Goal: Task Accomplishment & Management: Manage account settings

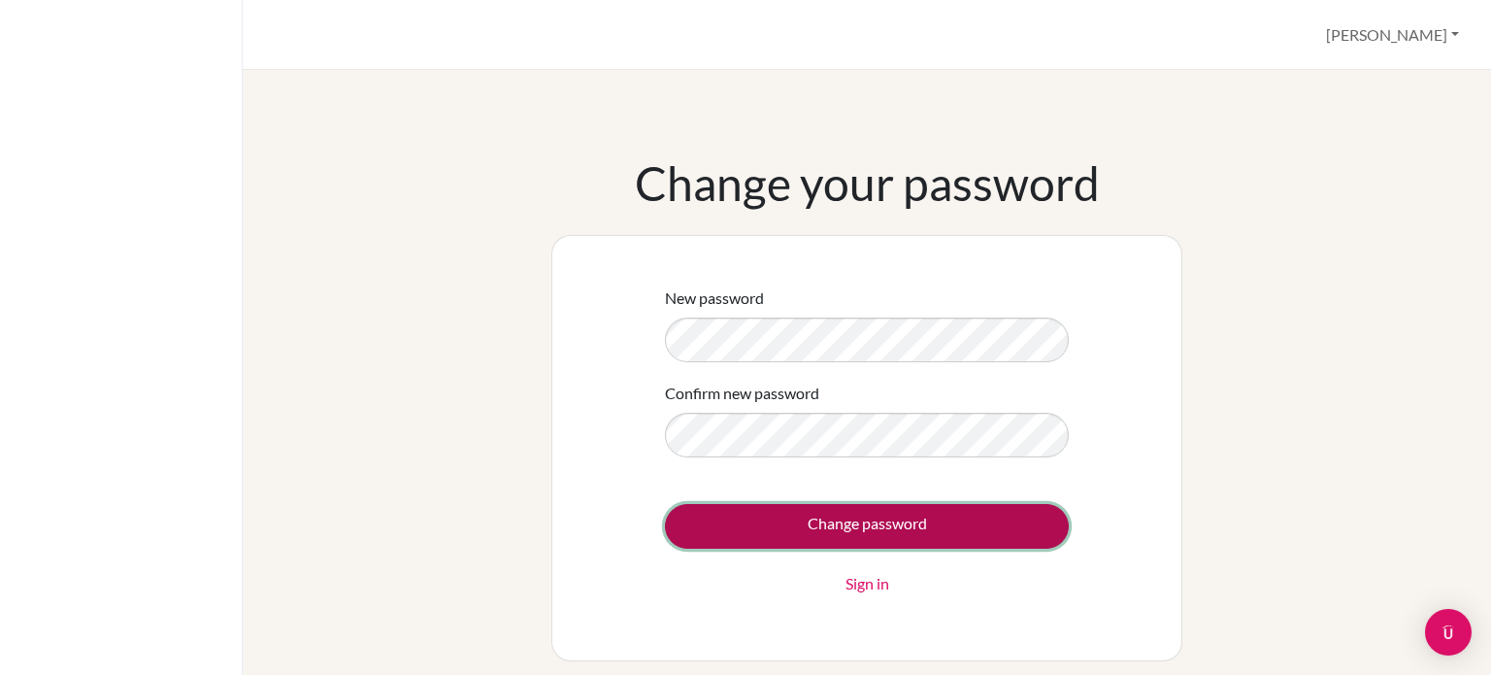
click at [809, 510] on input "Change password" at bounding box center [867, 526] width 404 height 45
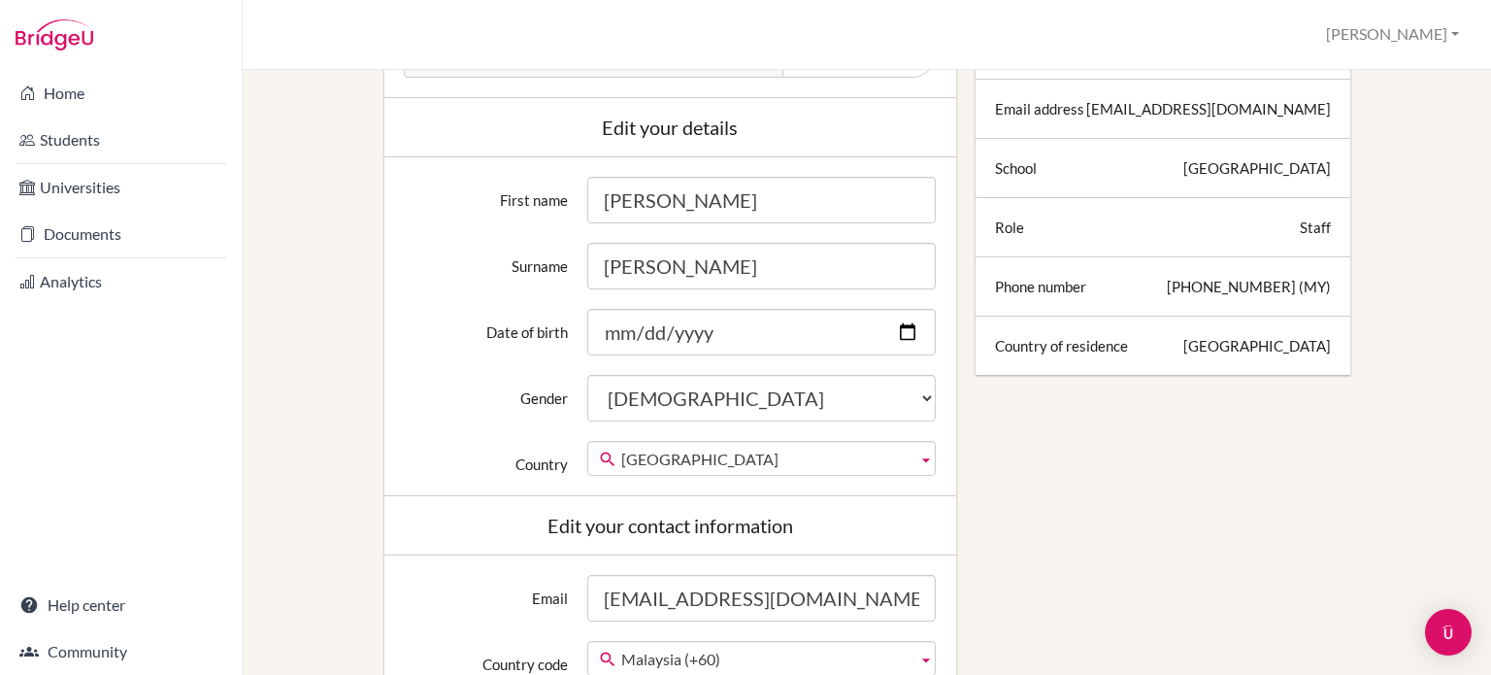
scroll to position [346, 0]
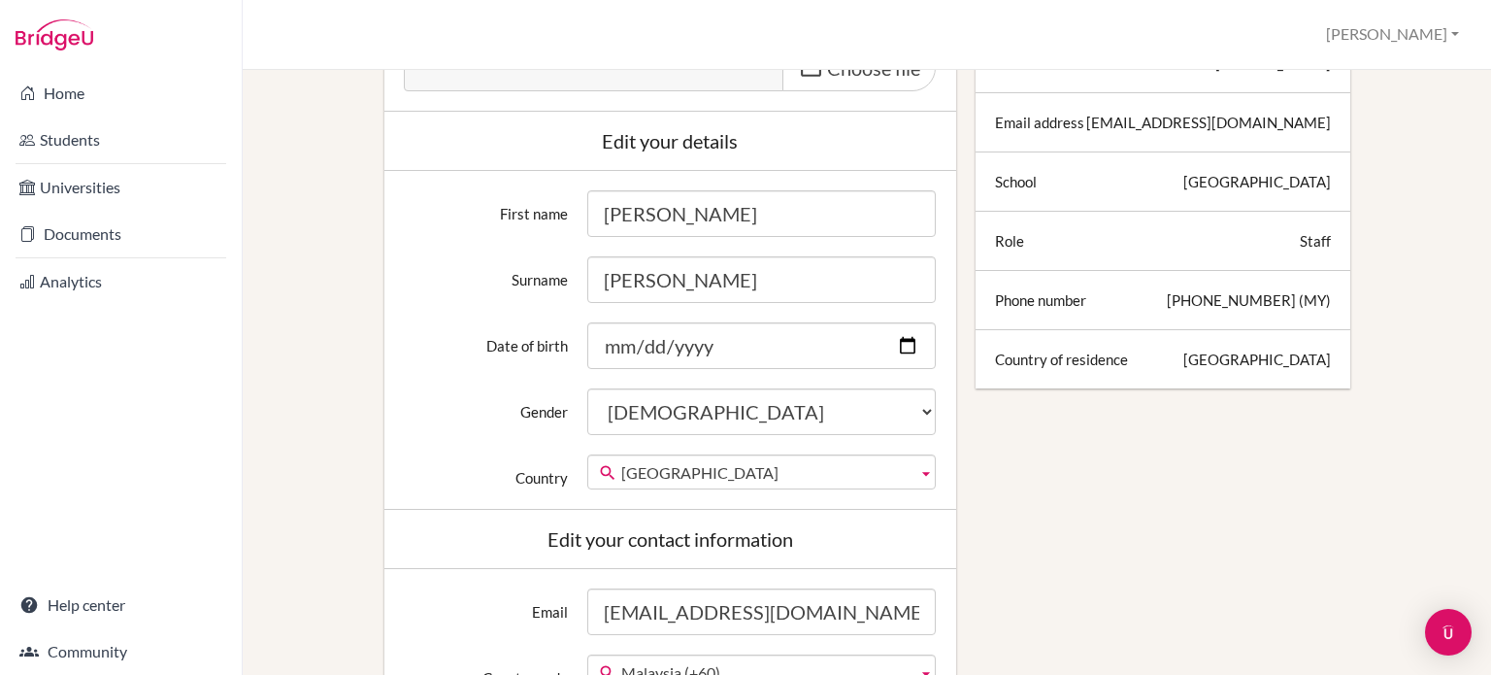
click at [614, 213] on input "[PERSON_NAME]" at bounding box center [761, 213] width 348 height 47
type input "[PERSON_NAME]"
click at [633, 265] on input "Dobson" at bounding box center [761, 279] width 348 height 47
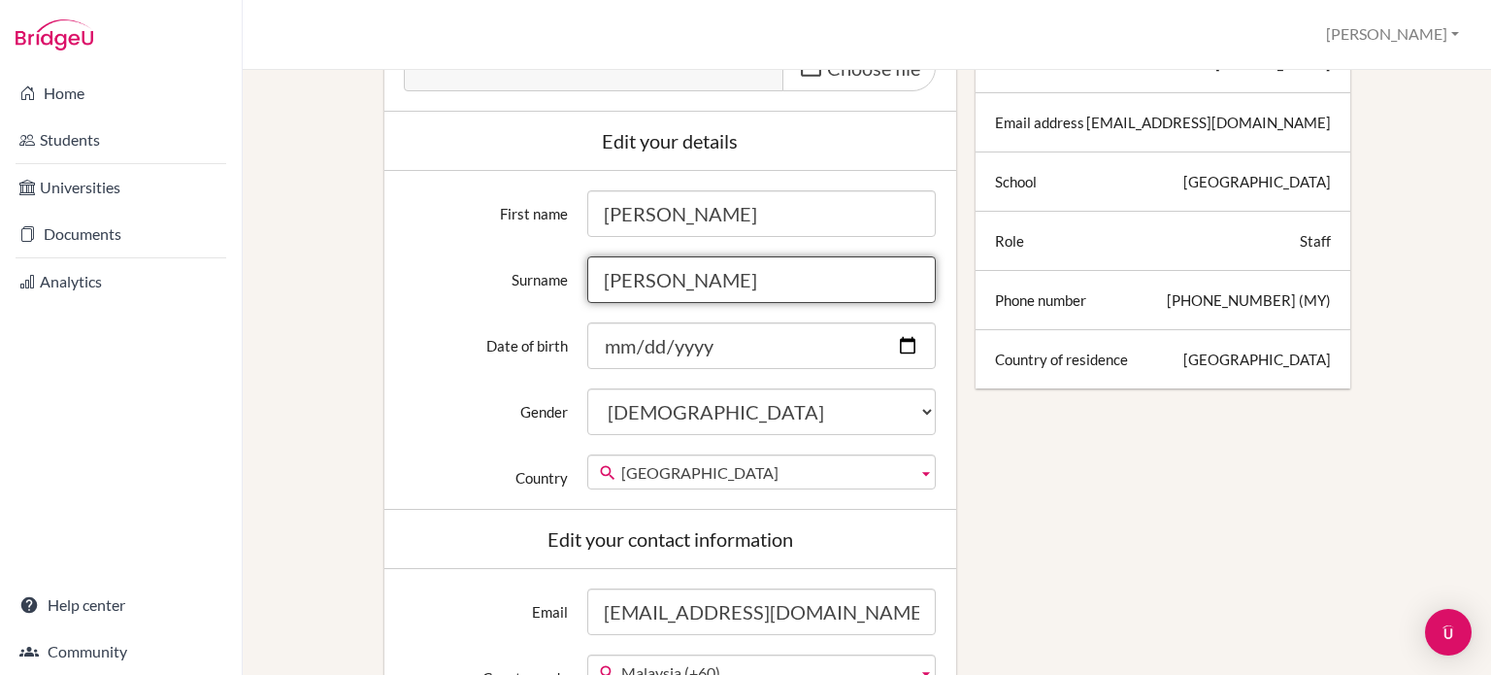
type input "Jones"
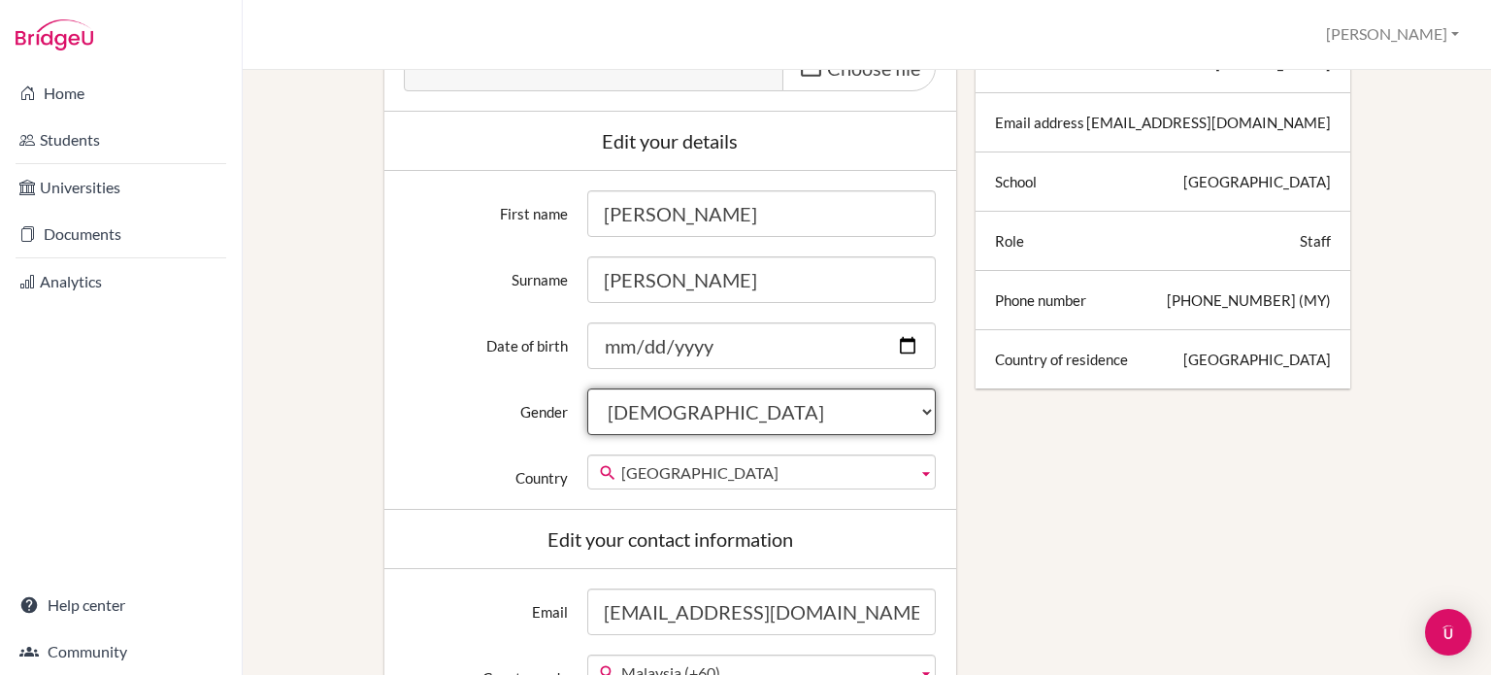
click at [686, 409] on select "Female Male Neither" at bounding box center [761, 411] width 348 height 47
click at [679, 401] on select "Female Male Neither" at bounding box center [761, 411] width 348 height 47
select select "female"
click at [587, 388] on select "Female Male Neither" at bounding box center [761, 411] width 348 height 47
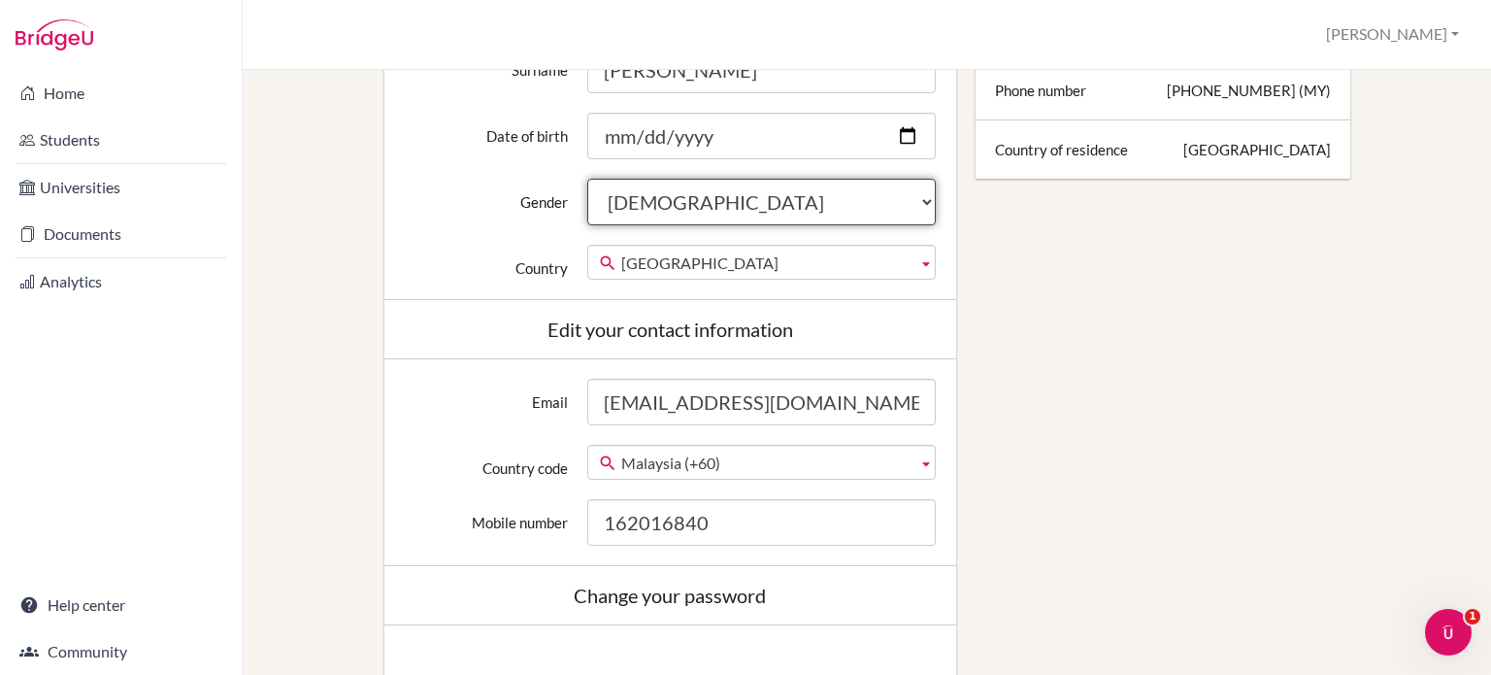
scroll to position [558, 0]
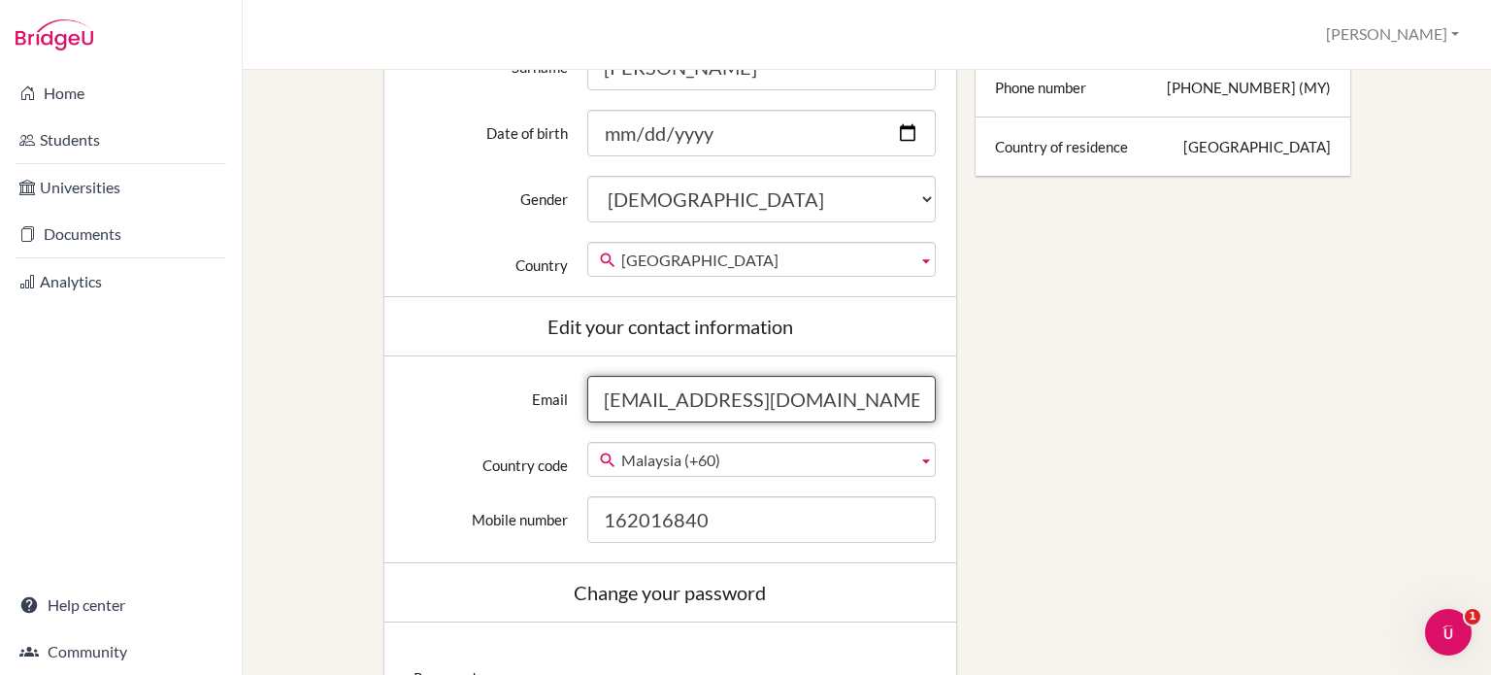
click at [644, 393] on input "[EMAIL_ADDRESS][DOMAIN_NAME]" at bounding box center [761, 399] width 348 height 47
type input "ajones@dalat.org"
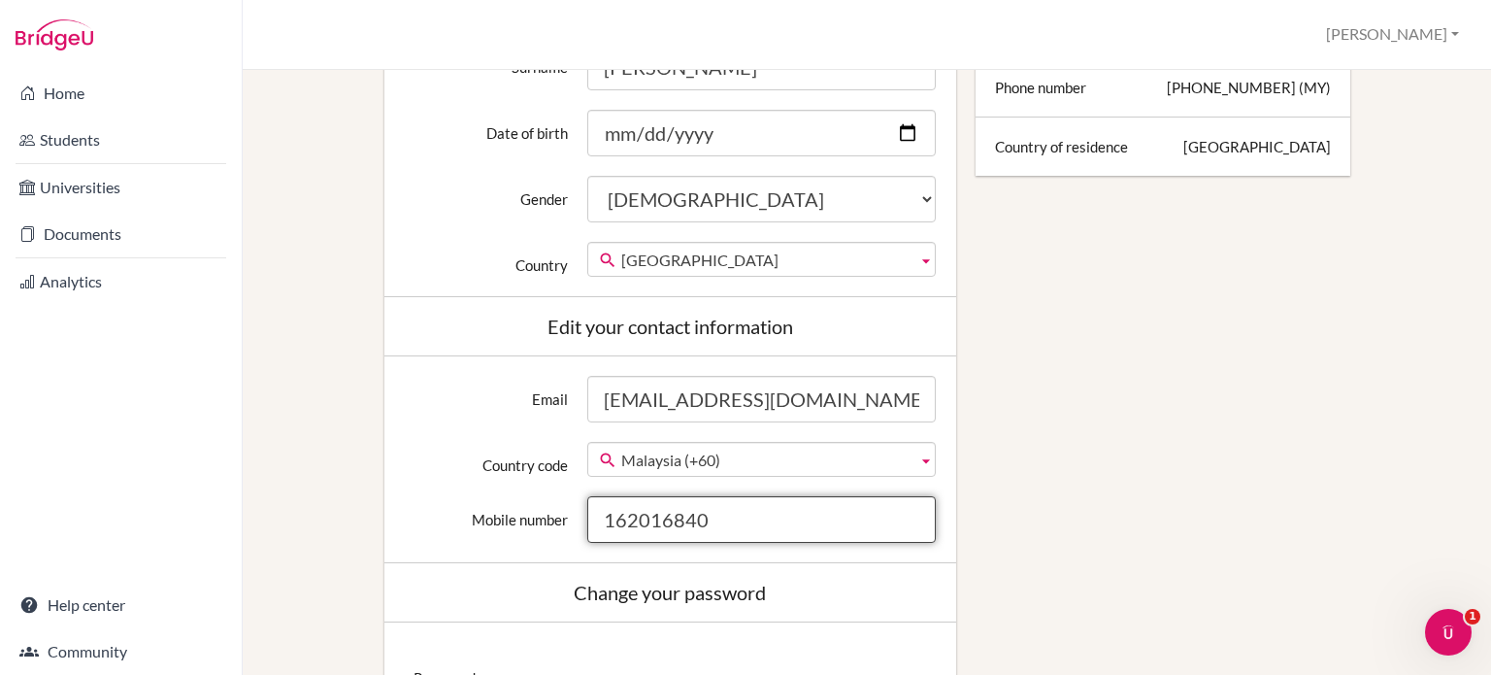
click at [647, 513] on input "162016840" at bounding box center [761, 519] width 348 height 47
type input "1118660690"
click at [1110, 491] on div "Edit profile Change your profile pic Choose file Edit your details First name A…" at bounding box center [867, 394] width 1182 height 1519
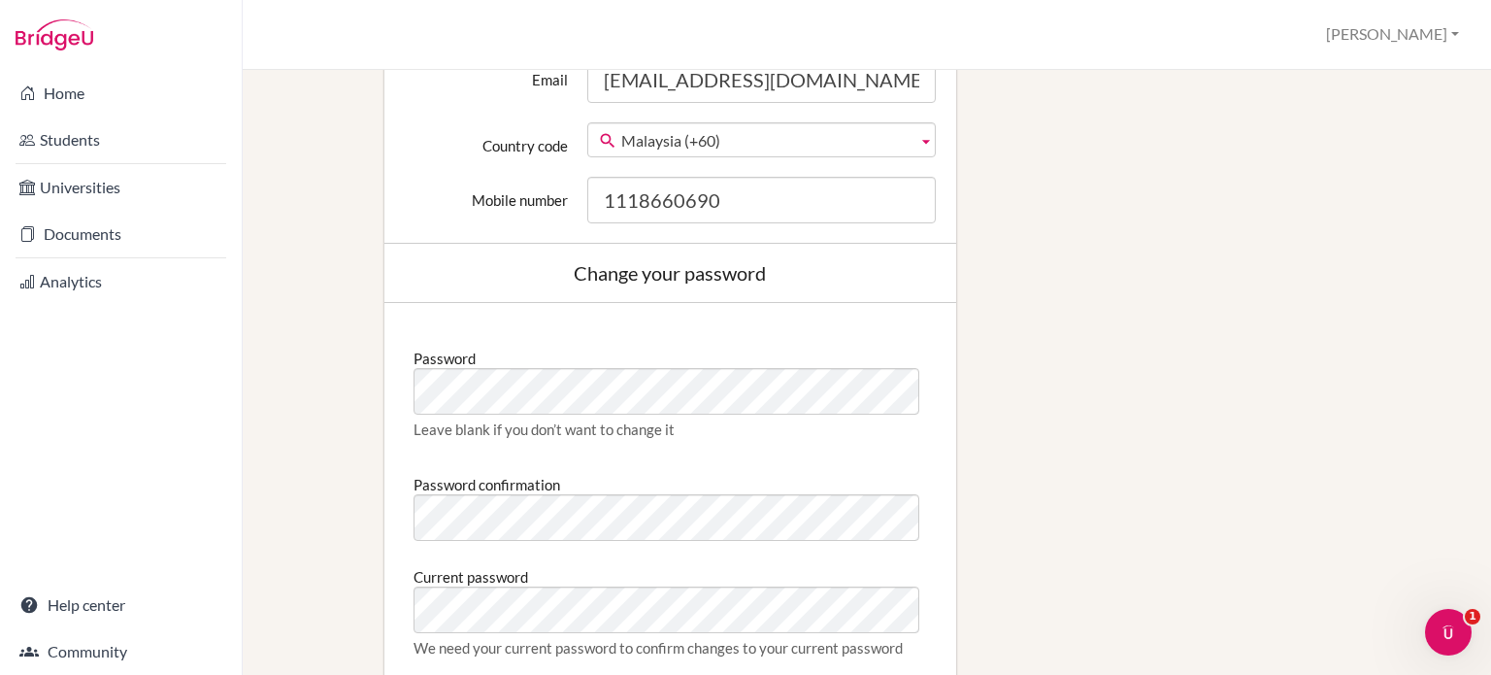
scroll to position [879, 0]
click at [1111, 348] on div "Edit profile Change your profile pic Choose file Edit your details First name A…" at bounding box center [867, 73] width 1182 height 1519
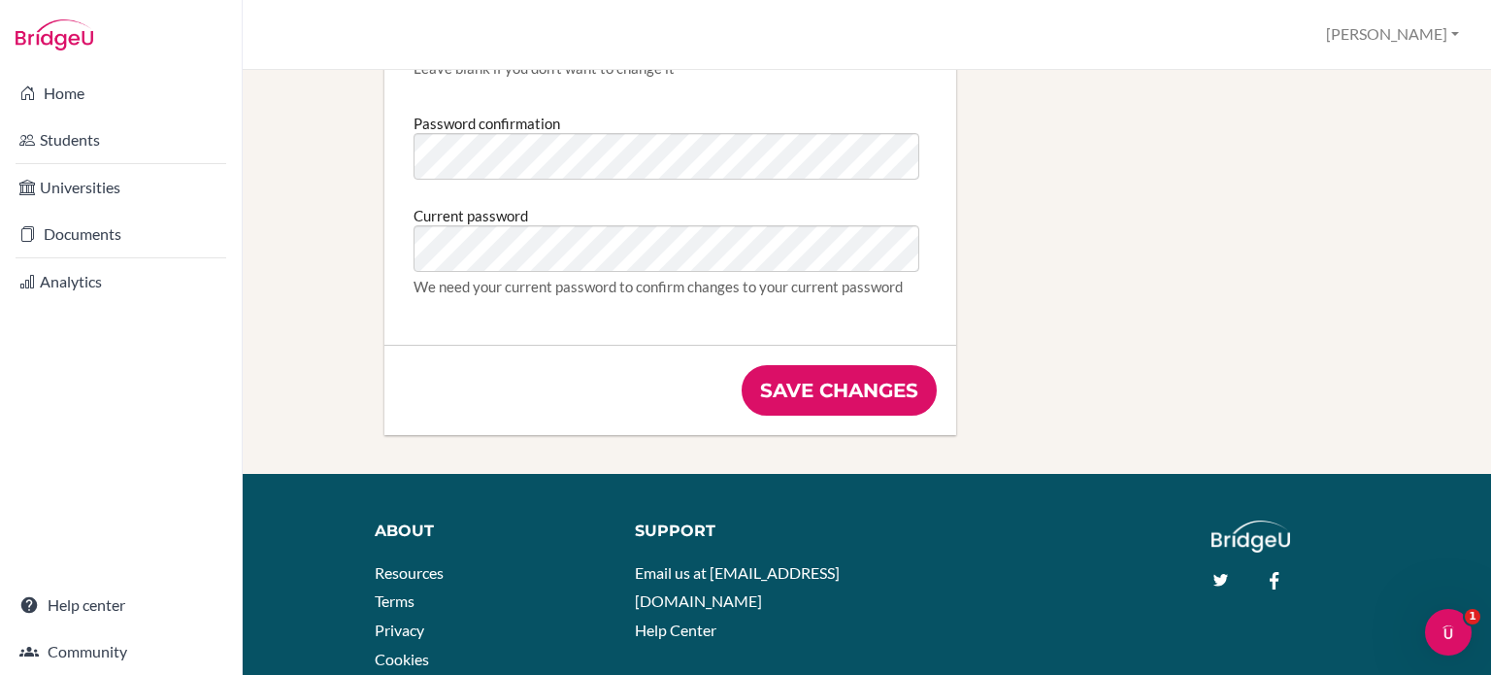
scroll to position [1238, 0]
click at [828, 374] on input "Save changes" at bounding box center [839, 390] width 195 height 50
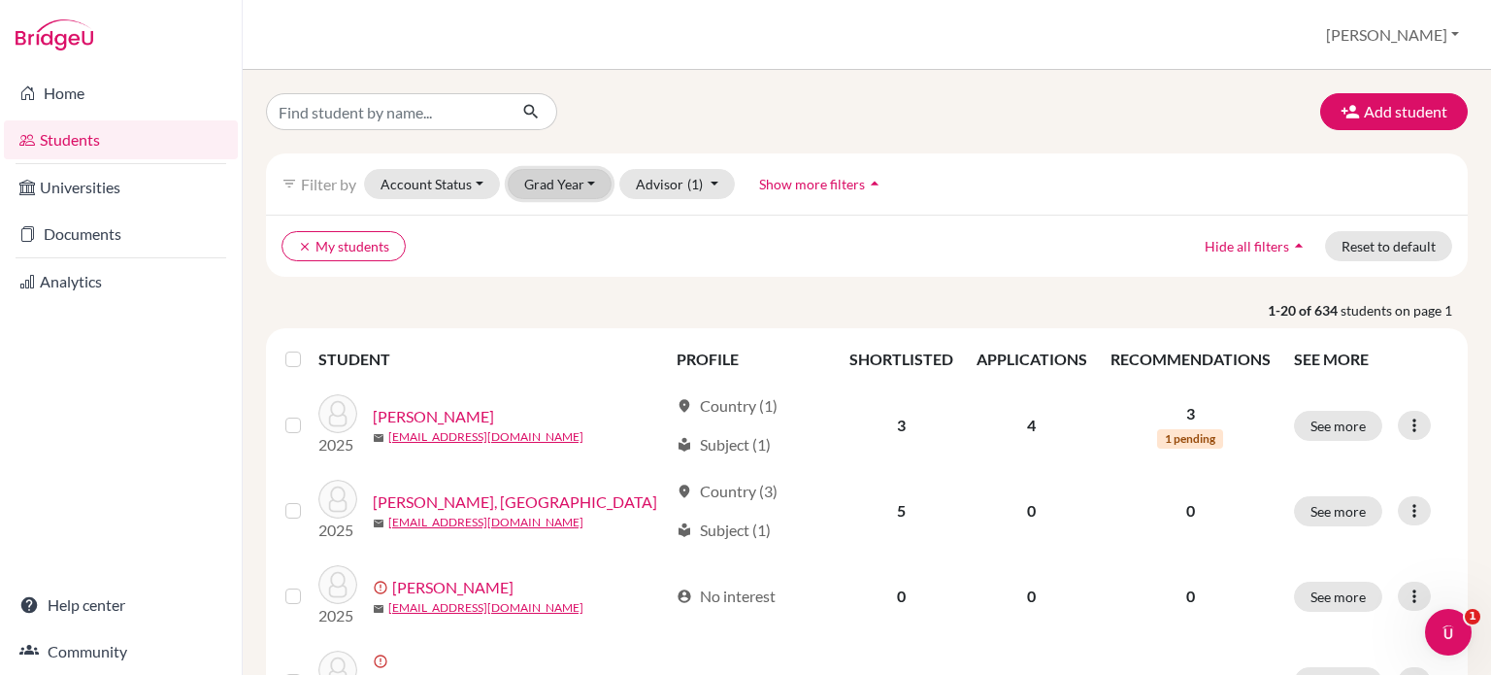
click at [569, 182] on button "Grad Year" at bounding box center [560, 184] width 105 height 30
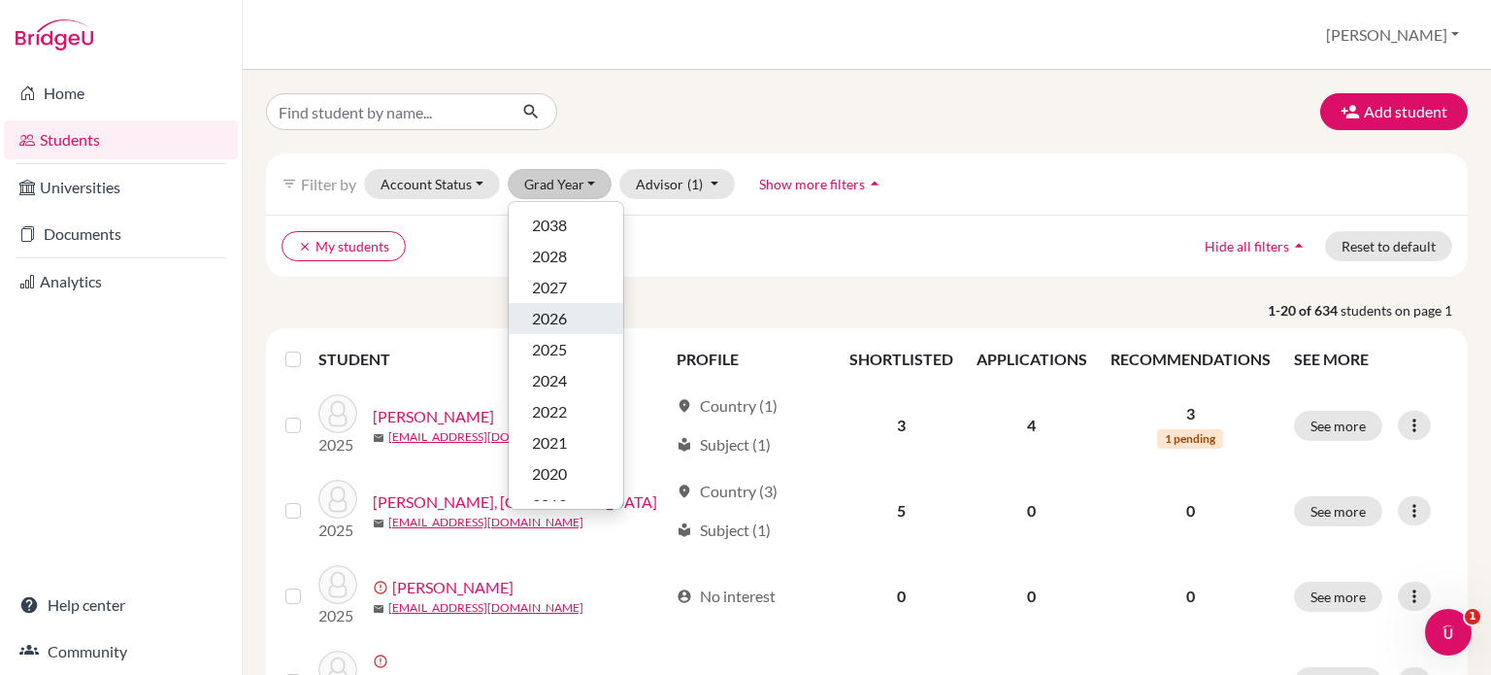
click at [540, 311] on span "2026" at bounding box center [549, 318] width 35 height 23
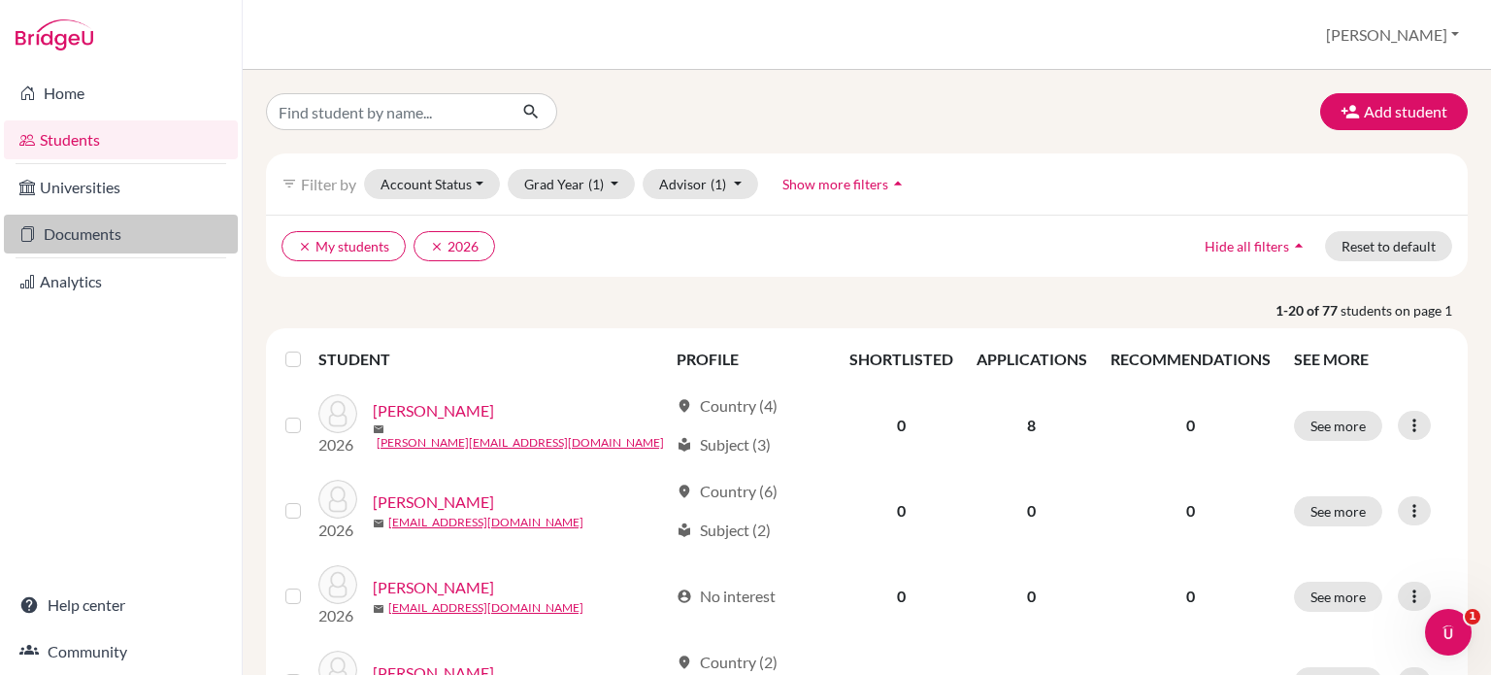
click at [126, 218] on link "Documents" at bounding box center [121, 234] width 234 height 39
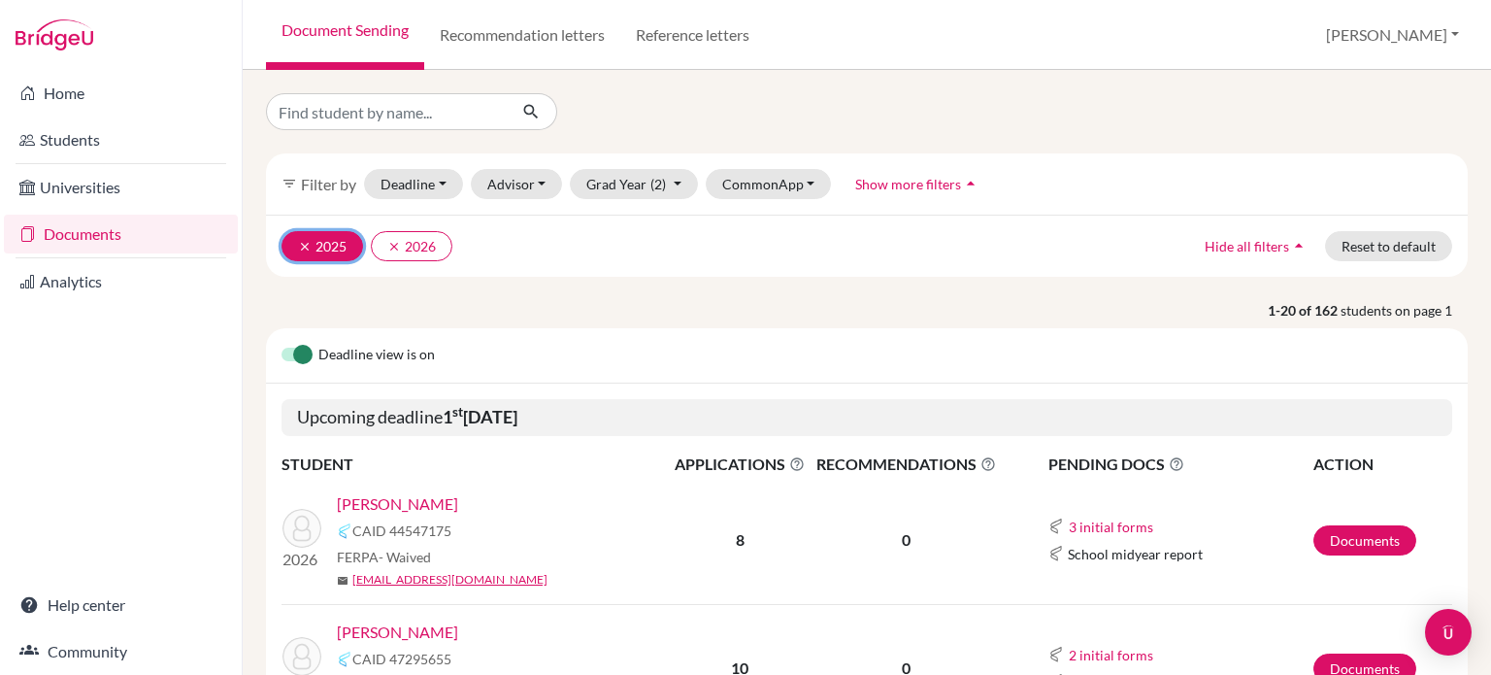
click at [300, 240] on icon "clear" at bounding box center [305, 247] width 14 height 14
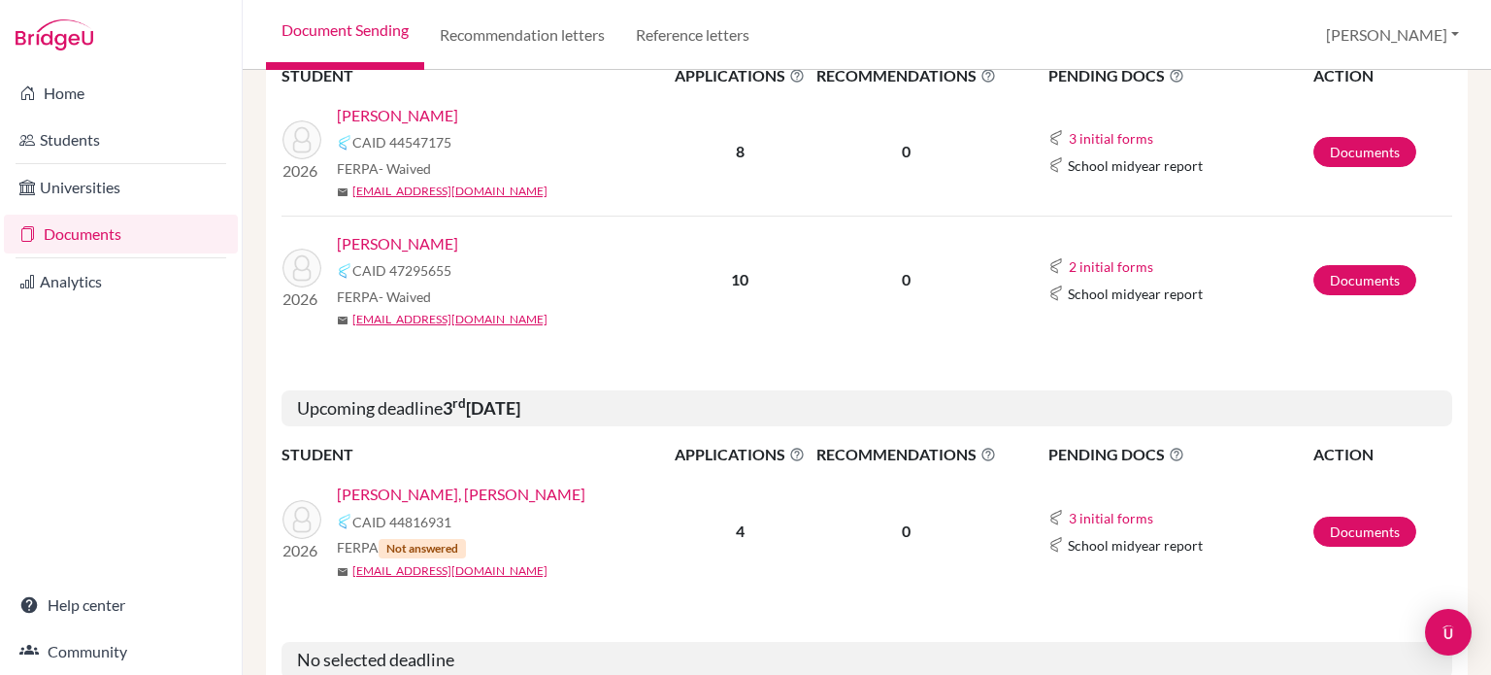
scroll to position [384, 0]
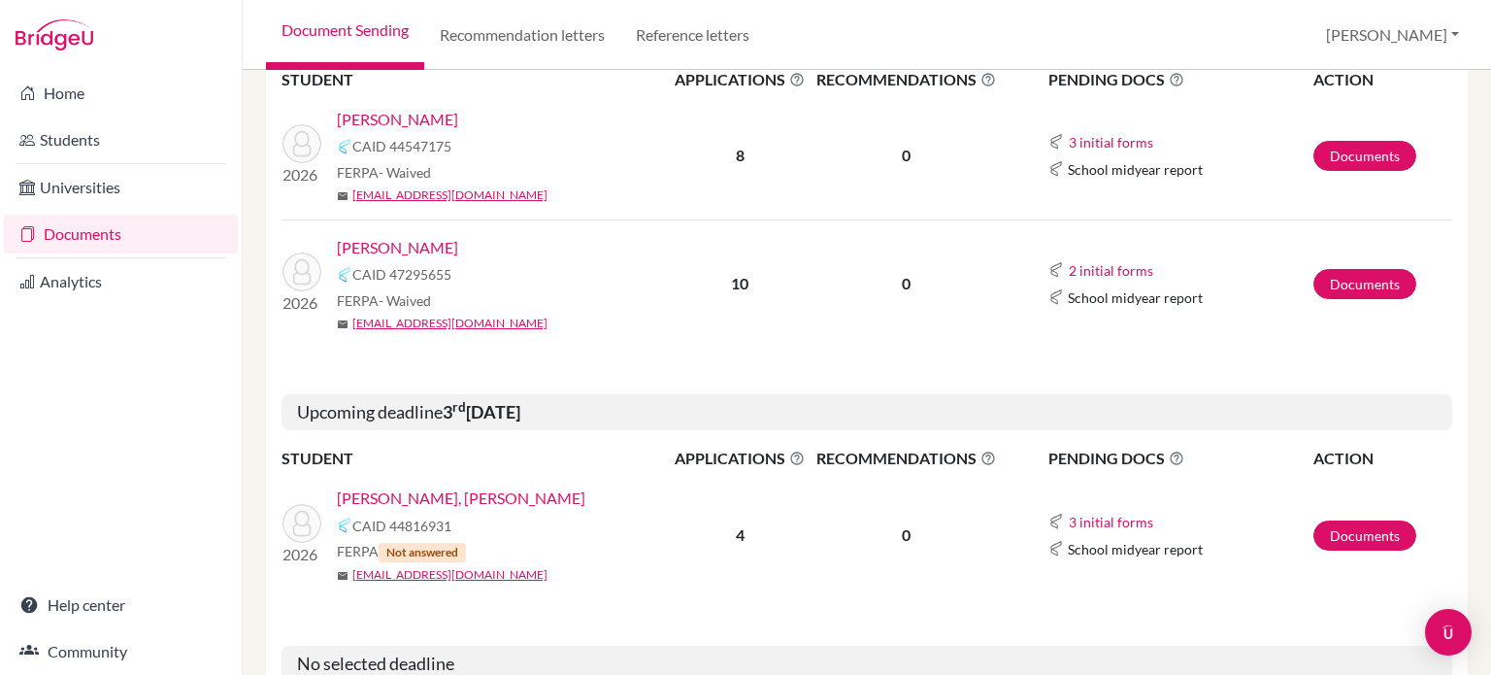
click at [383, 248] on link "[PERSON_NAME]" at bounding box center [397, 247] width 121 height 23
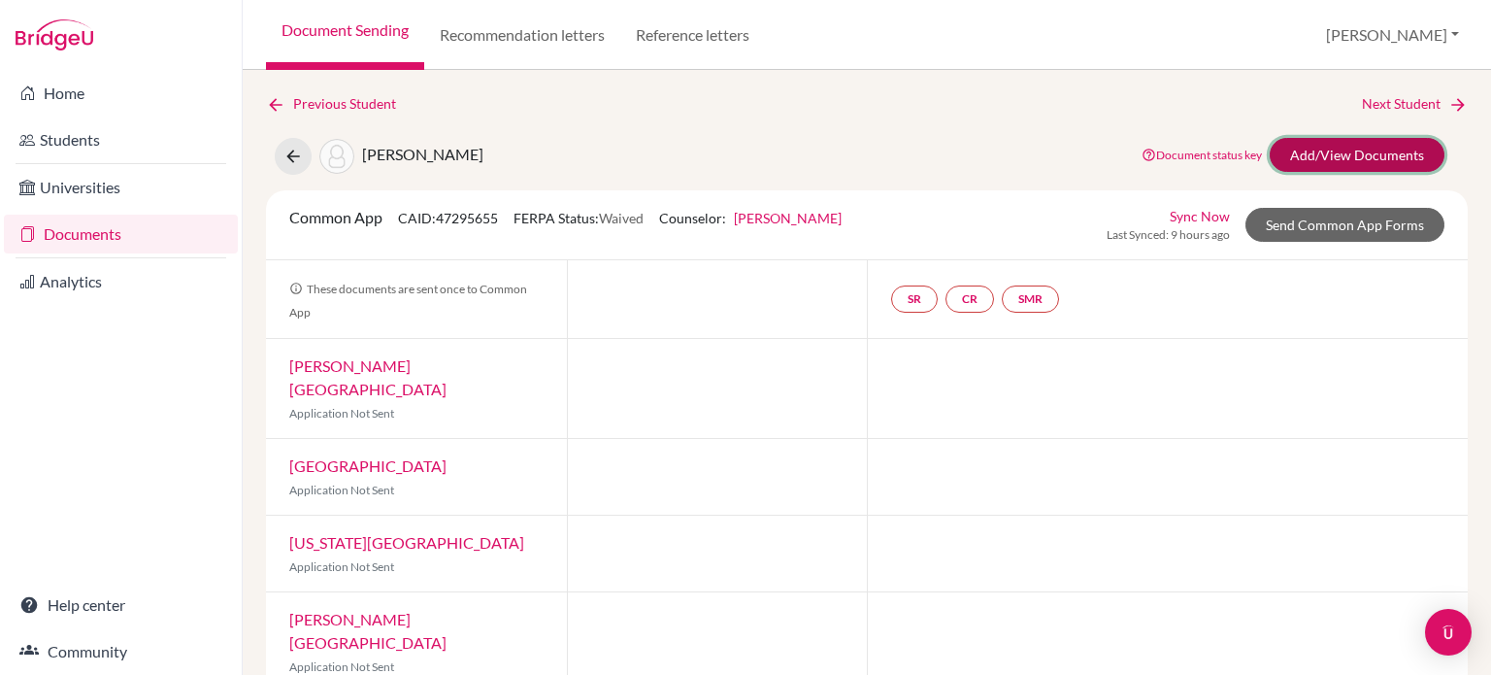
click at [1296, 139] on link "Add/View Documents" at bounding box center [1357, 155] width 175 height 34
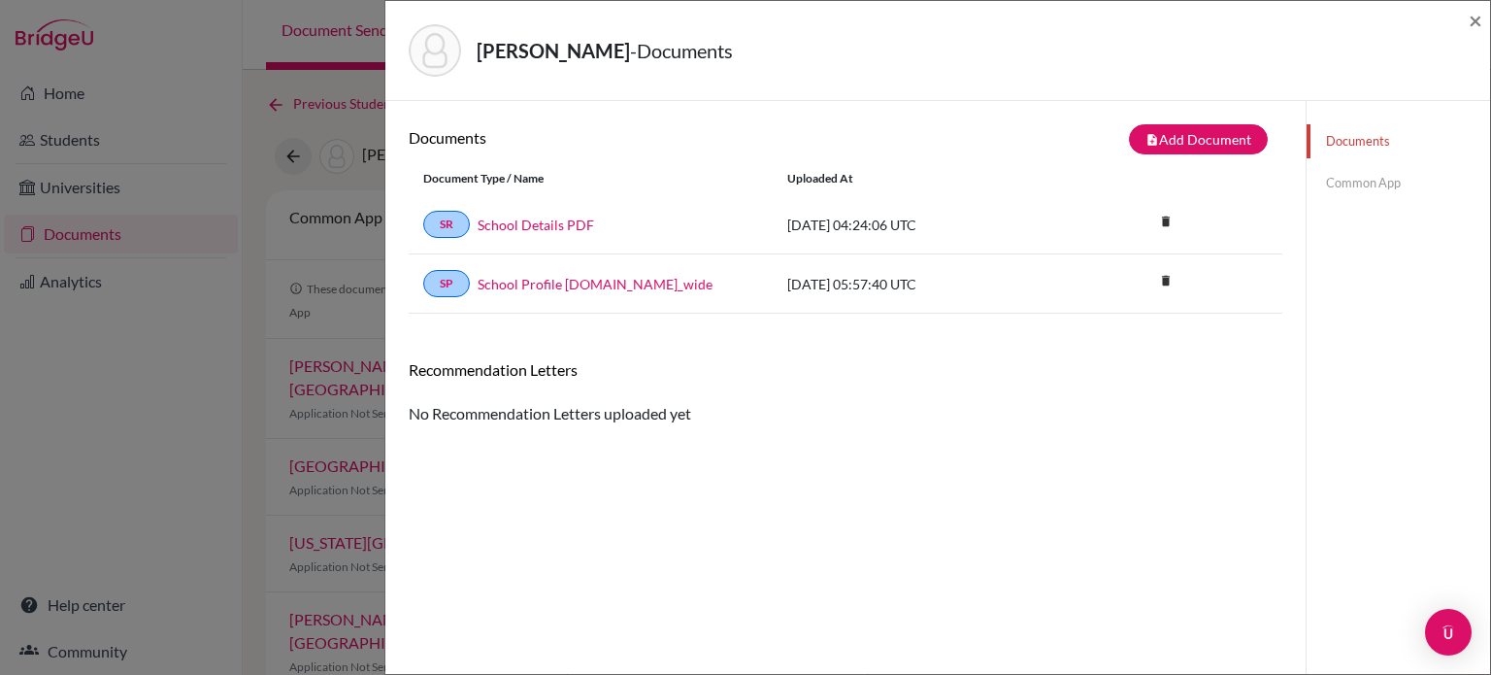
click at [1330, 178] on link "Common App" at bounding box center [1397, 183] width 183 height 34
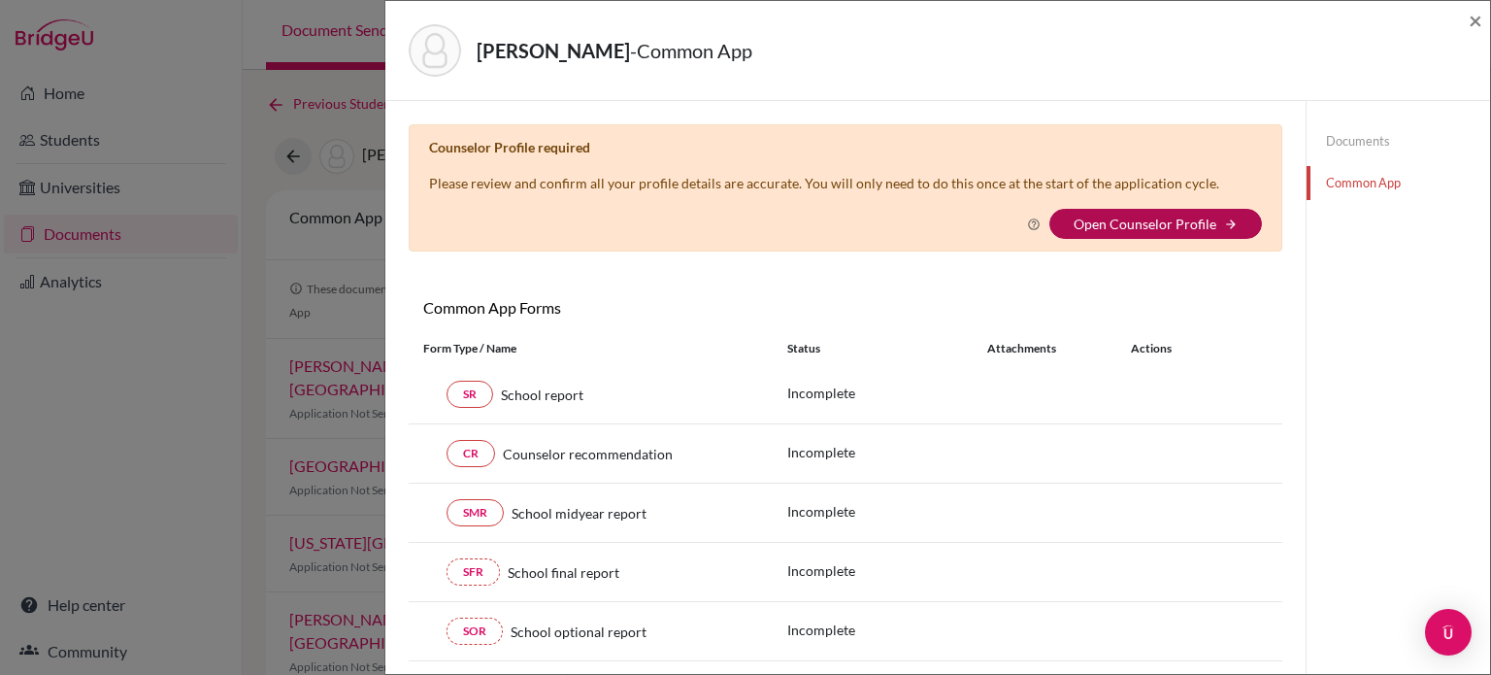
click at [1177, 215] on link "Open Counselor Profile" at bounding box center [1144, 223] width 143 height 17
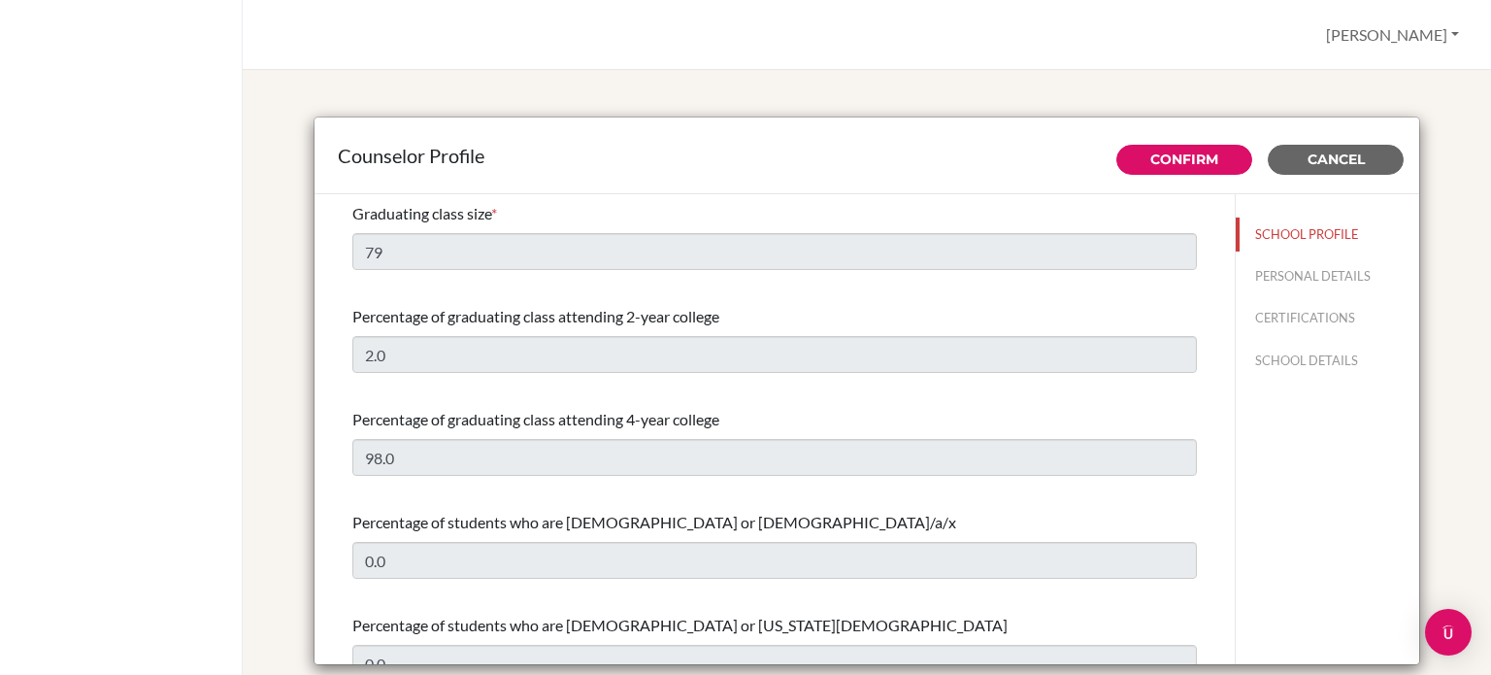
select select "0"
select select "332534"
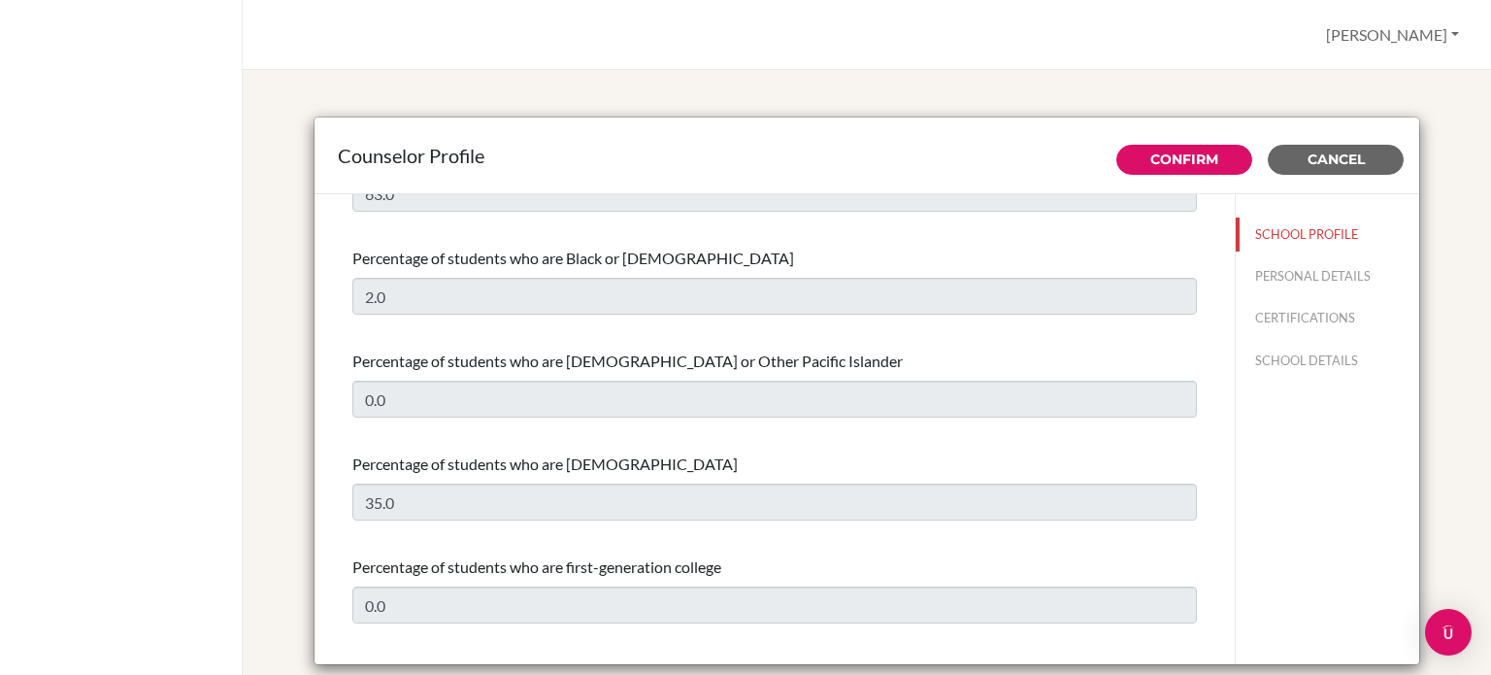
scroll to position [574, 0]
click at [1297, 280] on button "PERSONAL DETAILS" at bounding box center [1327, 276] width 183 height 34
type input "[PERSON_NAME]"
type input "High School Counselor"
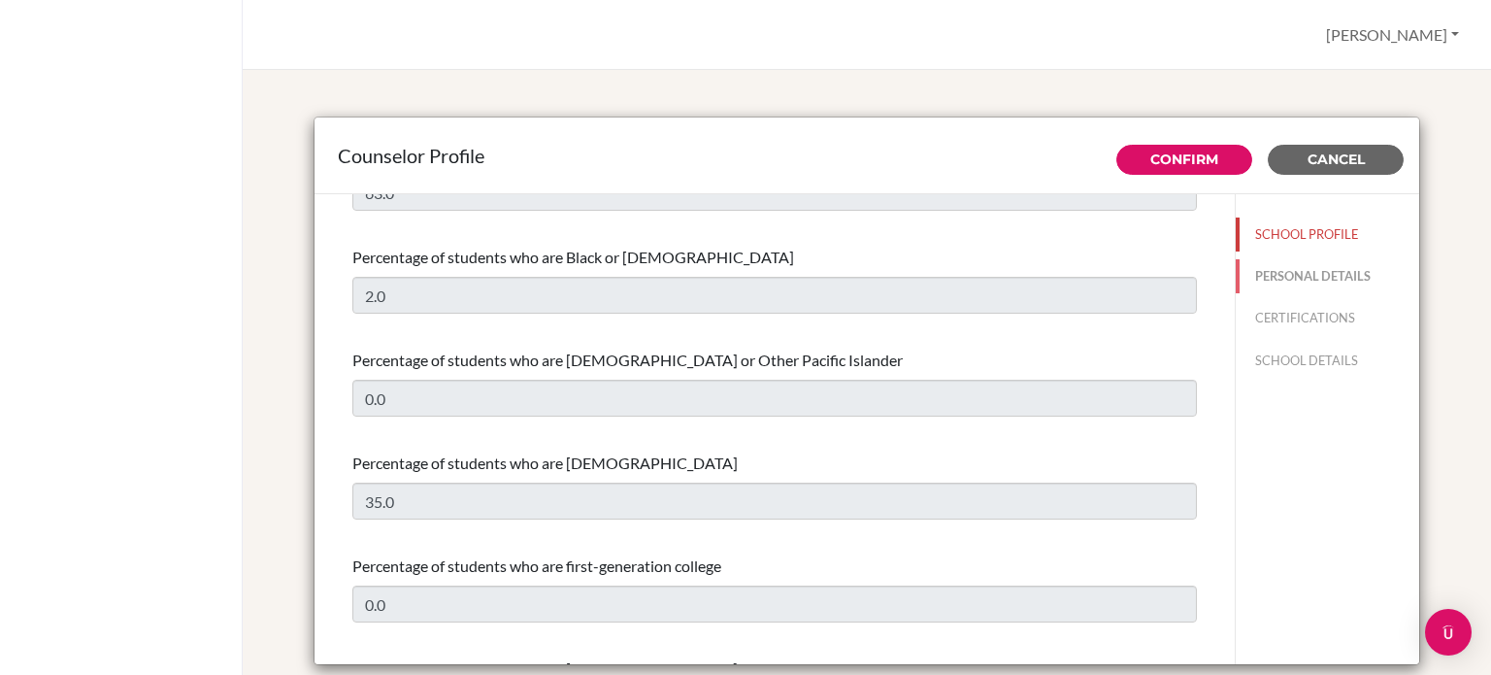
type input "60.162016840"
type input "[EMAIL_ADDRESS][DOMAIN_NAME]"
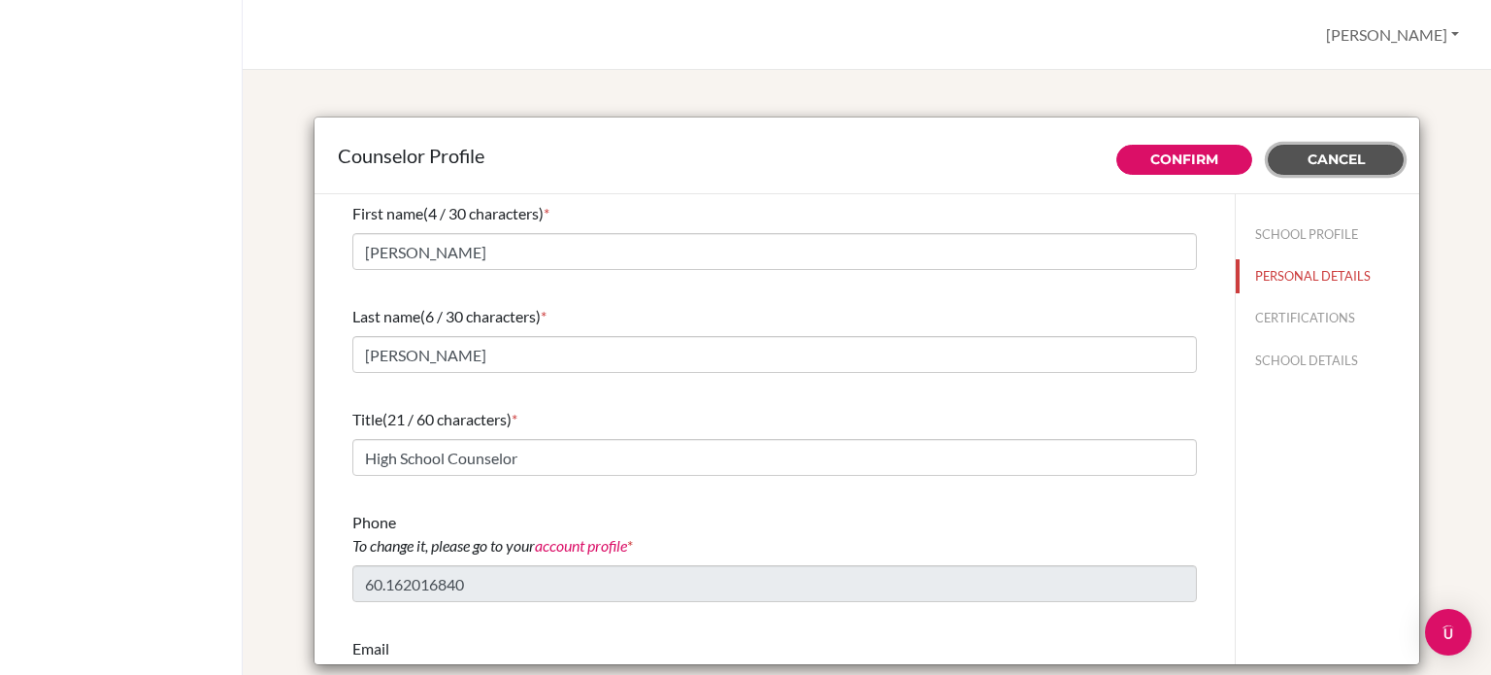
click at [1338, 158] on span "Cancel" at bounding box center [1335, 158] width 57 height 17
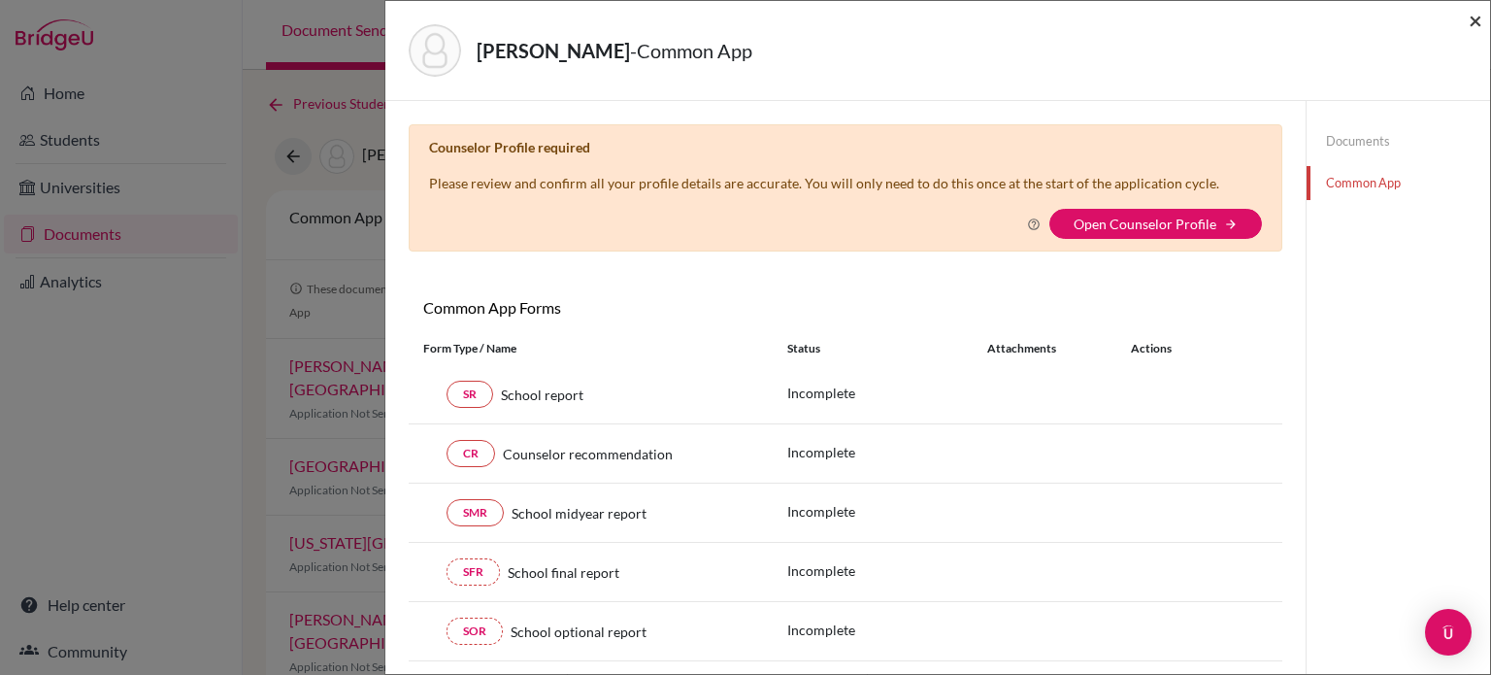
click at [1469, 20] on span "×" at bounding box center [1476, 20] width 14 height 28
